Goal: Find specific page/section: Find specific page/section

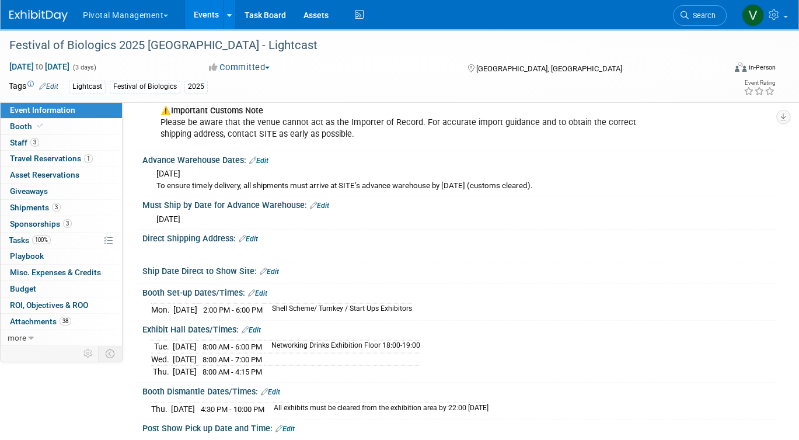
click at [204, 16] on link "Events" at bounding box center [206, 14] width 43 height 29
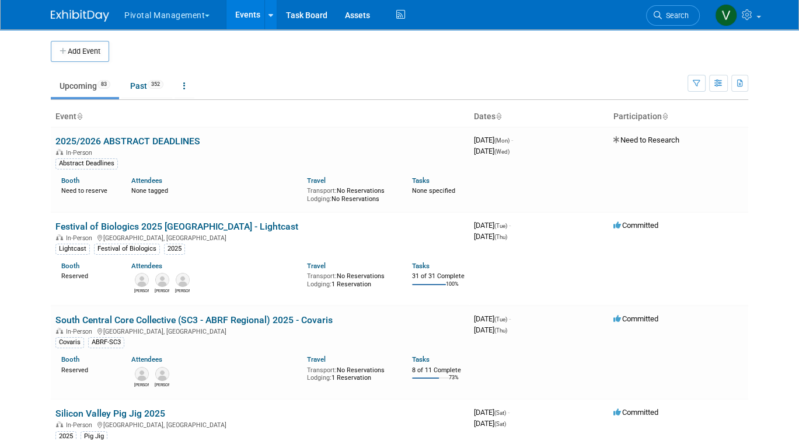
scroll to position [569, 0]
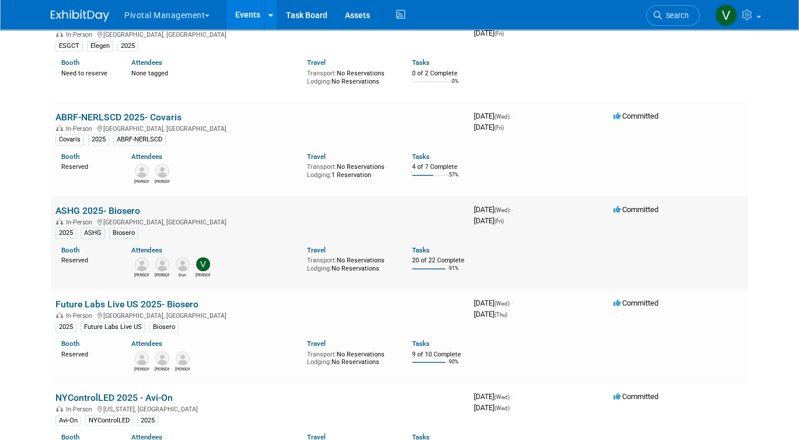
click at [122, 216] on link "ASHG 2025- Biosero" at bounding box center [97, 210] width 85 height 11
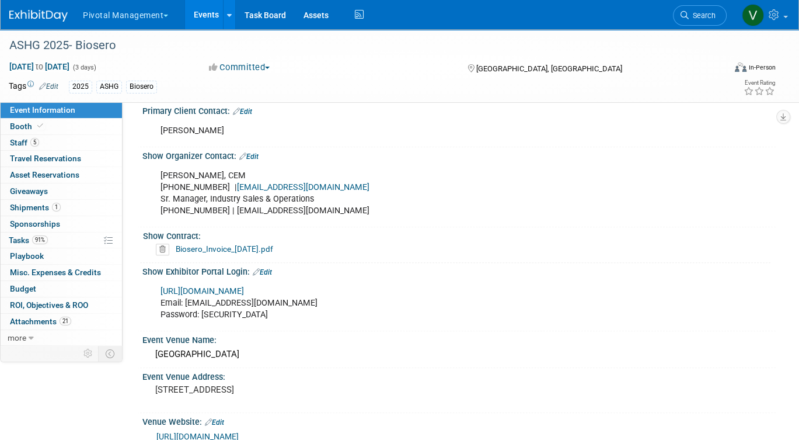
scroll to position [872, 0]
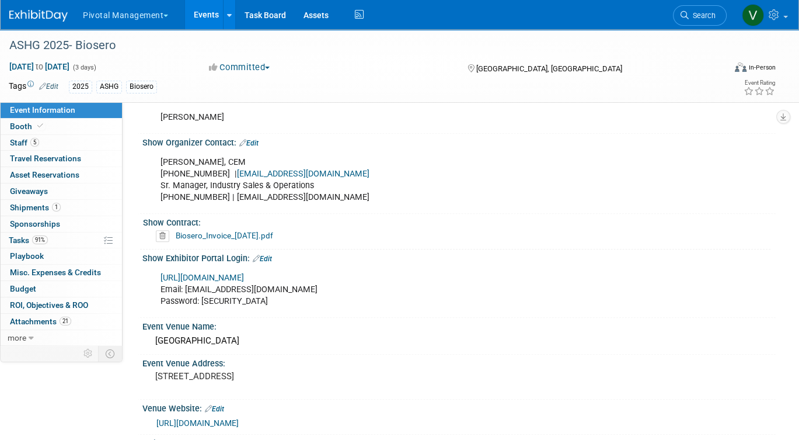
click at [244, 274] on link "https://ashg25.exh.mapyourshow.com/7_0/main/default" at bounding box center [203, 278] width 84 height 10
click at [74, 127] on link "Booth" at bounding box center [61, 127] width 121 height 16
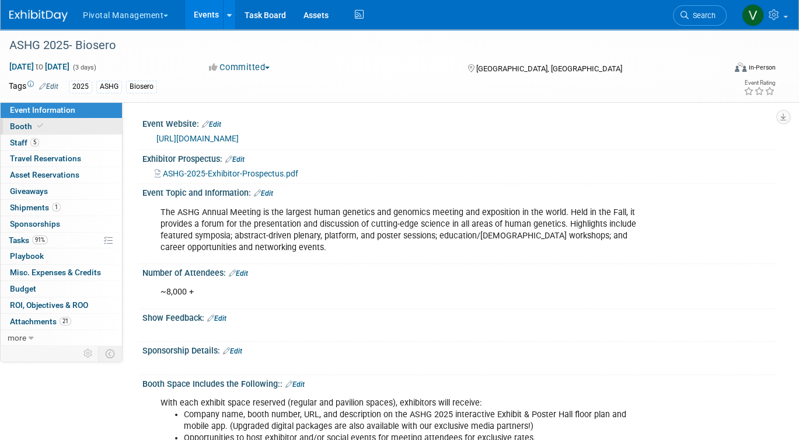
select select "Yes"
